Goal: Task Accomplishment & Management: Use online tool/utility

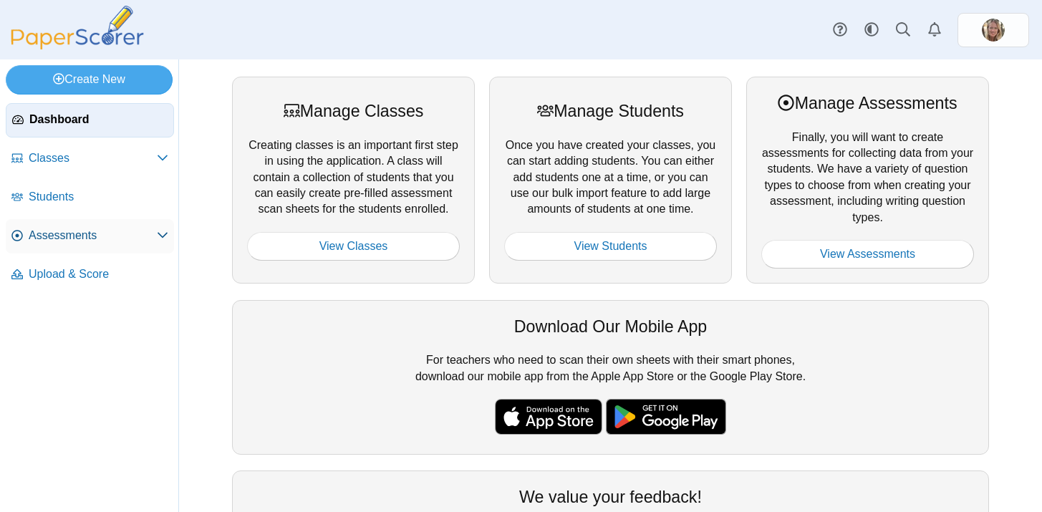
click at [75, 234] on span "Assessments" at bounding box center [93, 236] width 128 height 16
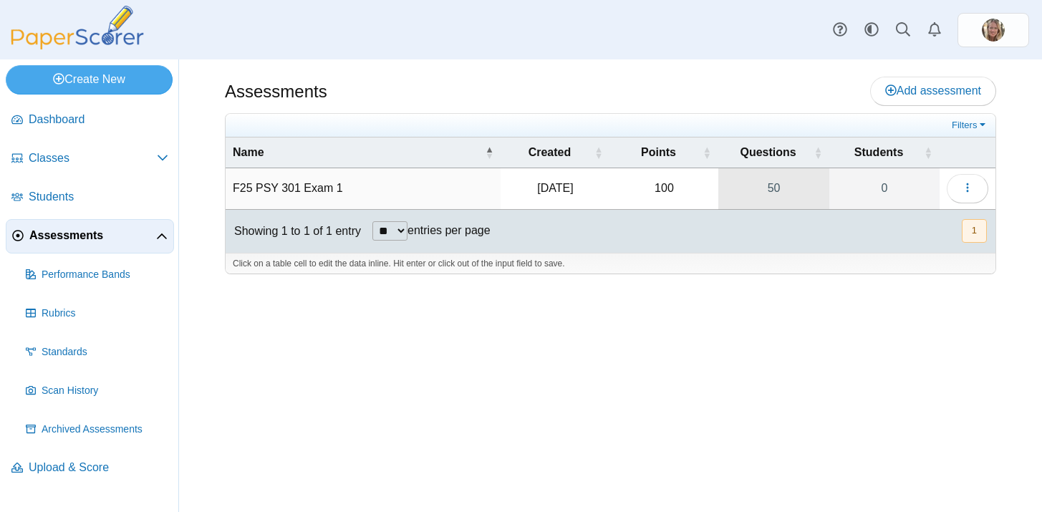
click at [779, 190] on link "50" at bounding box center [774, 188] width 111 height 40
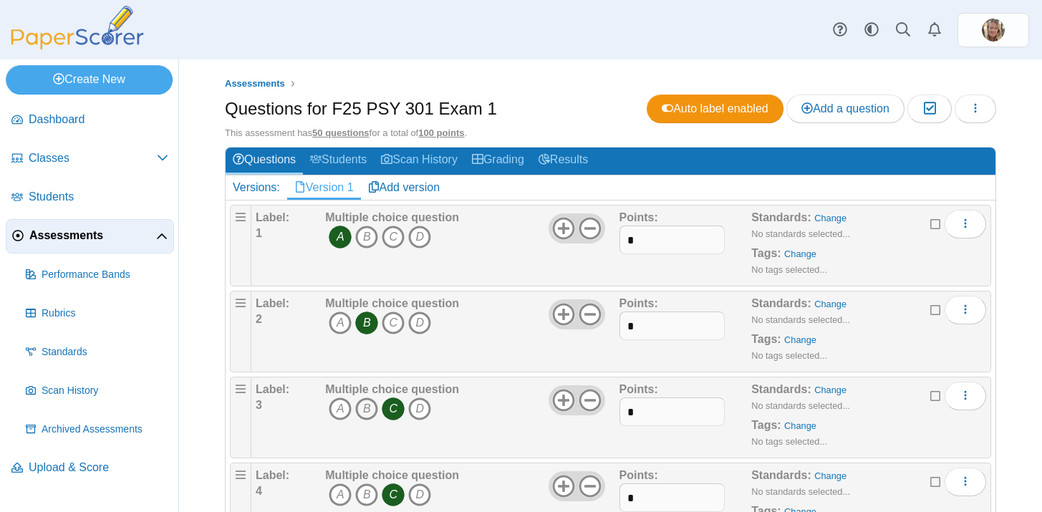
click at [370, 409] on icon "B" at bounding box center [366, 409] width 23 height 23
click at [388, 411] on icon "C" at bounding box center [393, 409] width 23 height 23
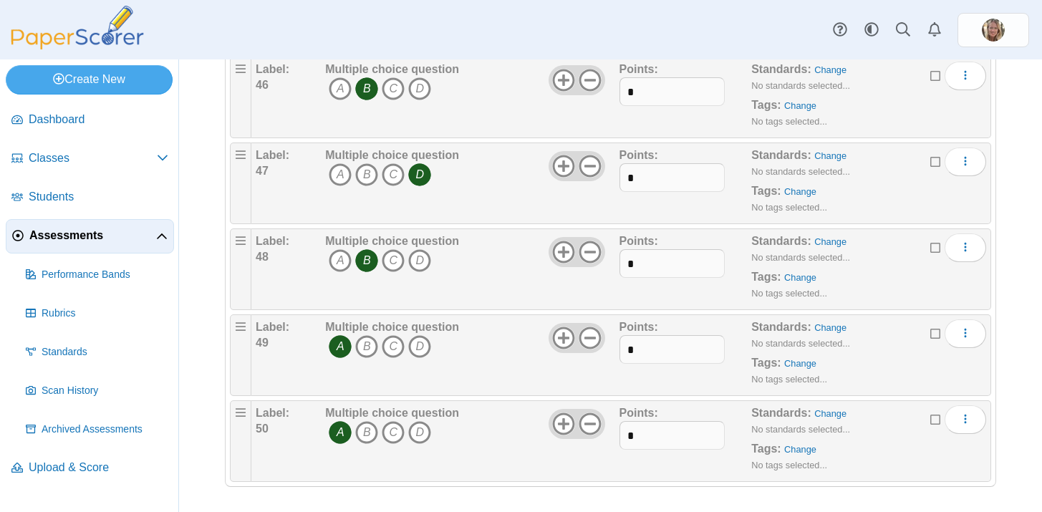
scroll to position [4021, 0]
